Goal: Task Accomplishment & Management: Use online tool/utility

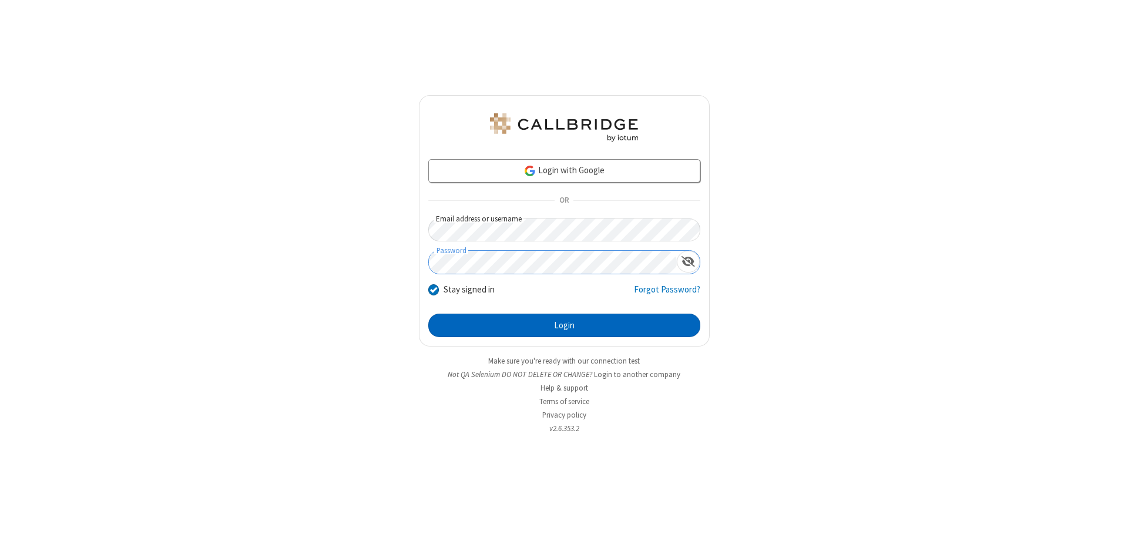
click at [564, 325] on button "Login" at bounding box center [564, 325] width 272 height 23
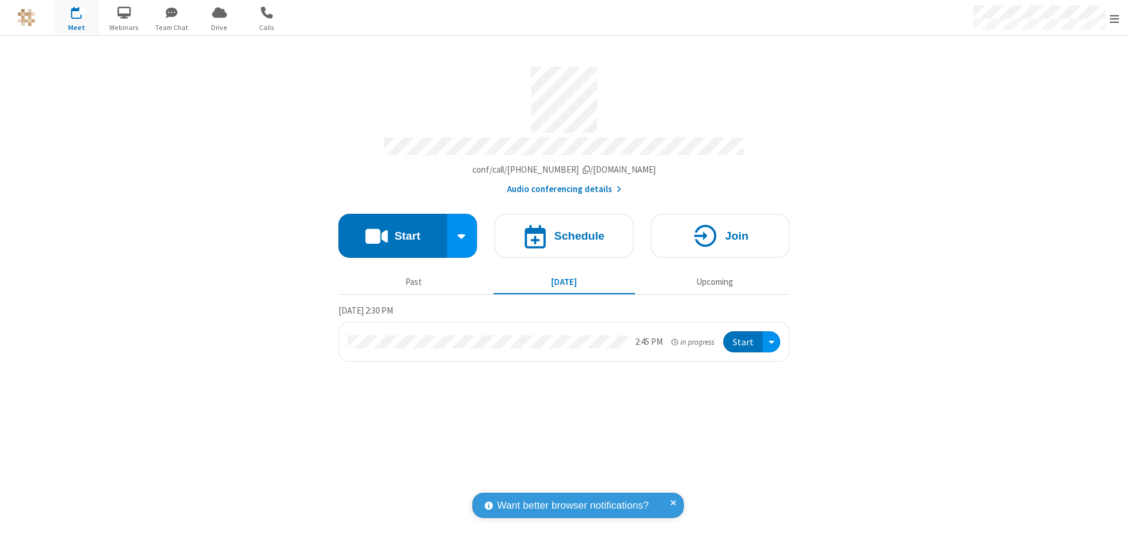
click at [392, 230] on button "Start" at bounding box center [392, 236] width 109 height 44
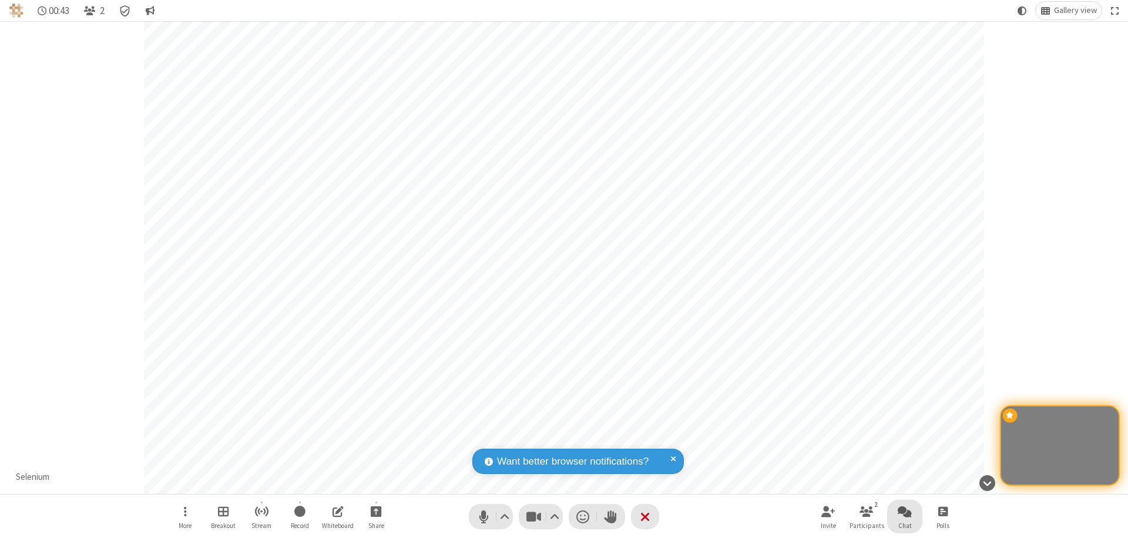
click at [905, 511] on span "Open chat" at bounding box center [905, 511] width 14 height 15
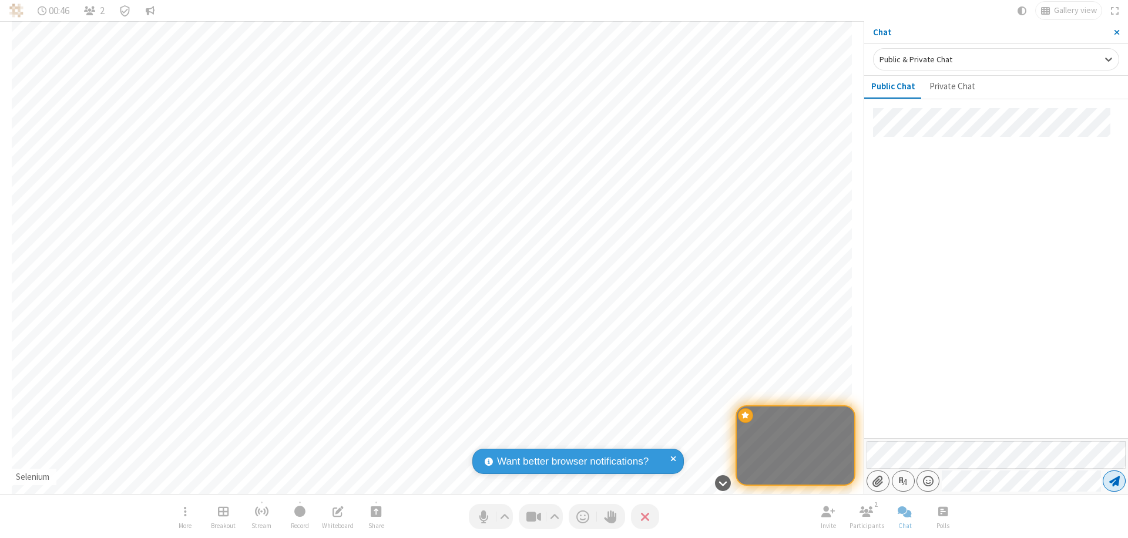
click at [1114, 481] on span "Send message" at bounding box center [1114, 481] width 11 height 12
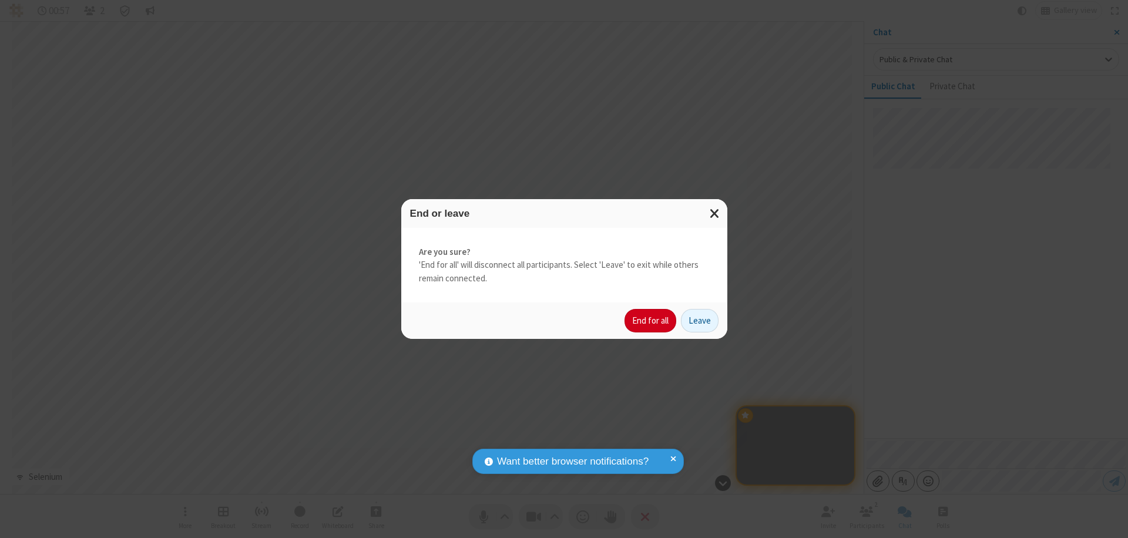
click at [651, 321] on button "End for all" at bounding box center [650, 320] width 52 height 23
